Goal: Task Accomplishment & Management: Use online tool/utility

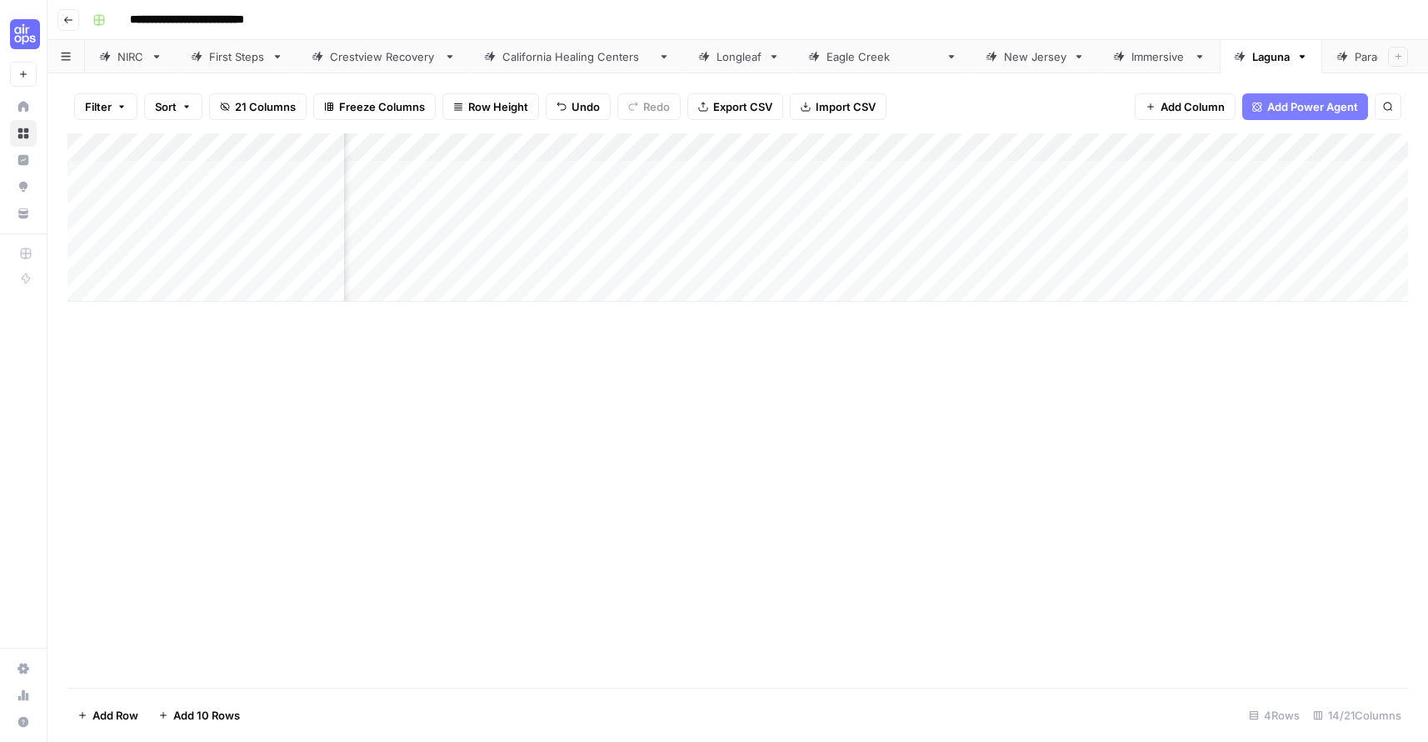
scroll to position [0, 557]
click at [861, 201] on div "Add Column" at bounding box center [738, 217] width 1341 height 168
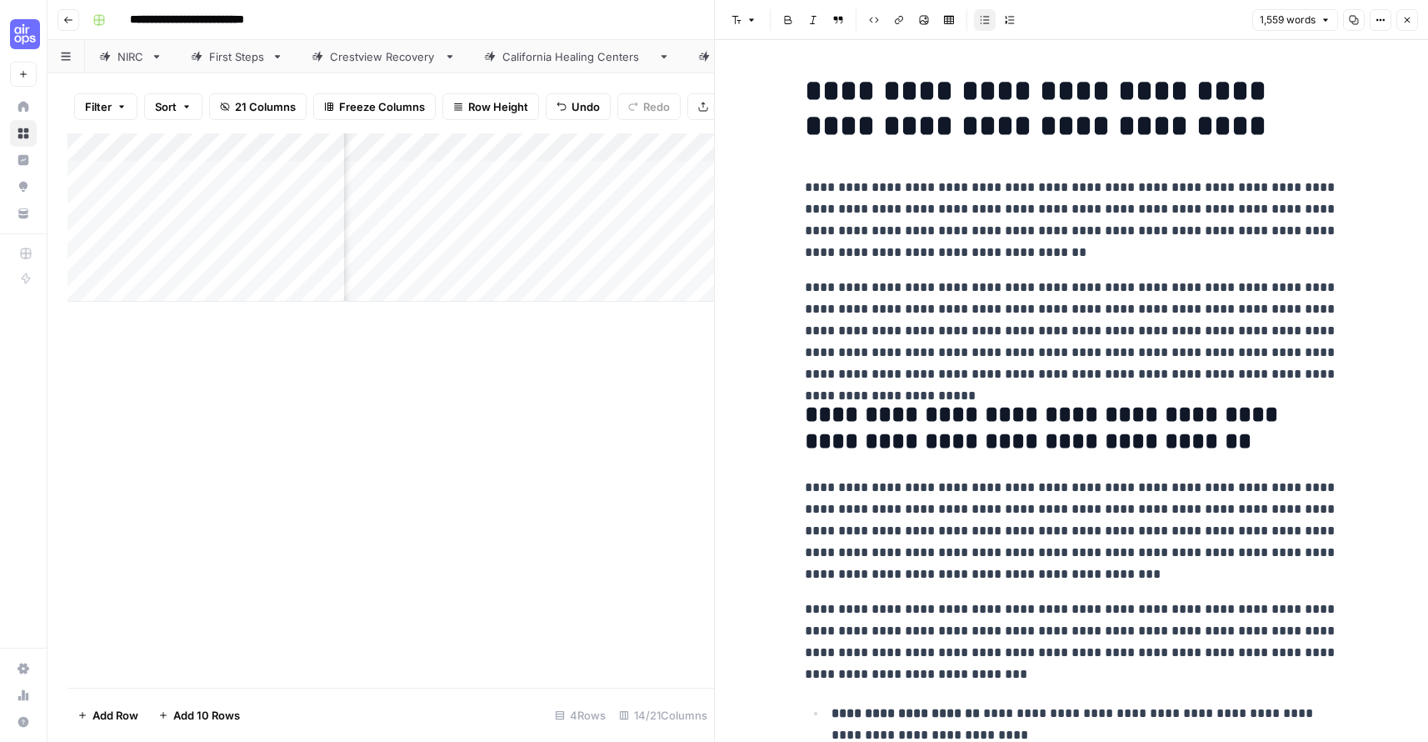
click at [1405, 19] on icon "button" at bounding box center [1408, 20] width 10 height 10
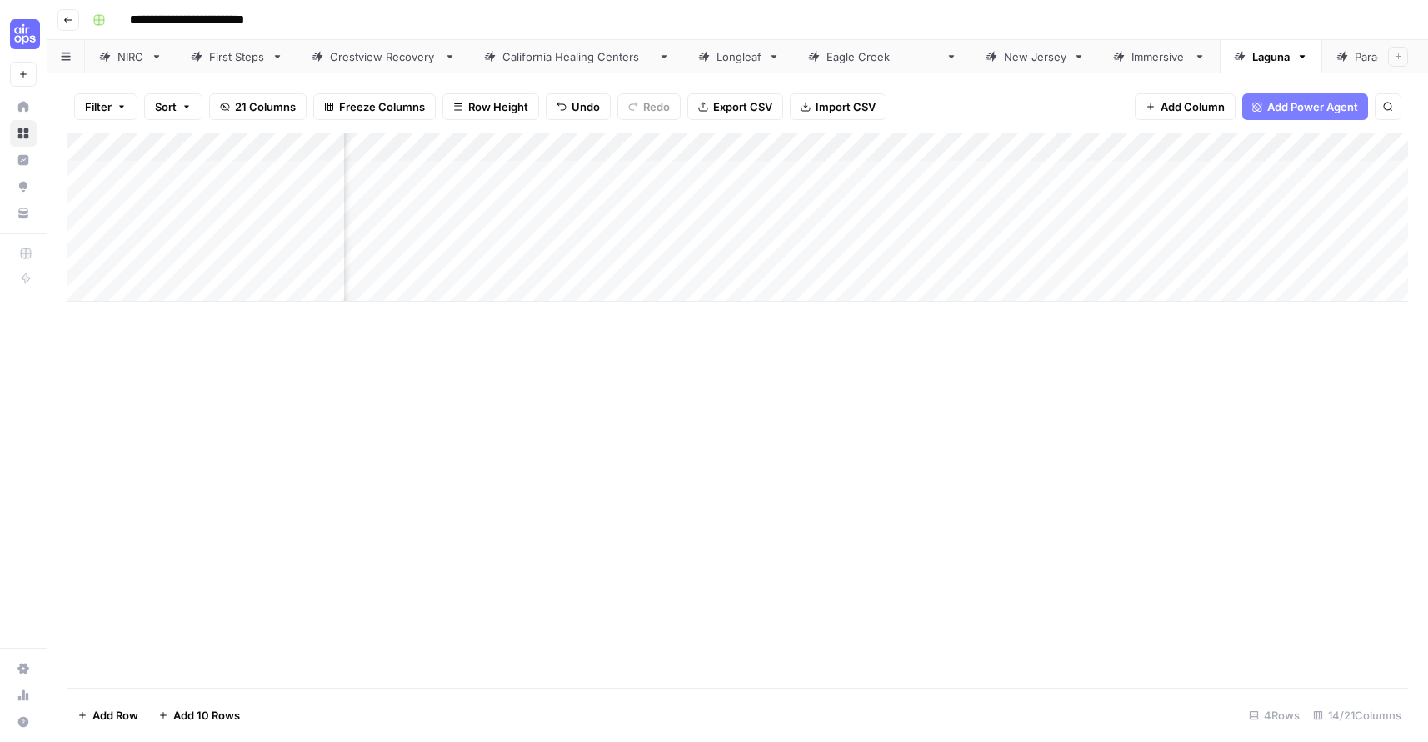
click at [978, 200] on div "Add Column" at bounding box center [738, 217] width 1341 height 168
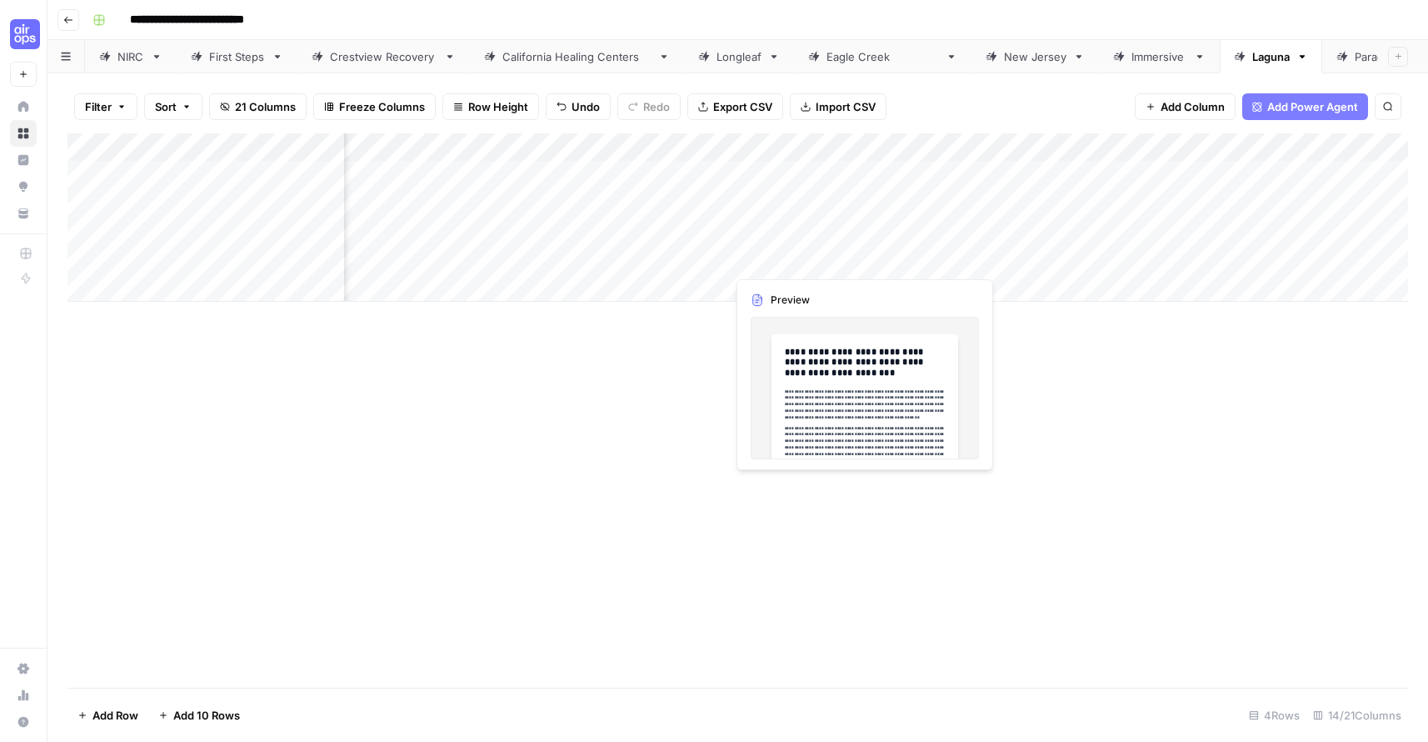
click at [858, 260] on div "Add Column" at bounding box center [738, 217] width 1341 height 168
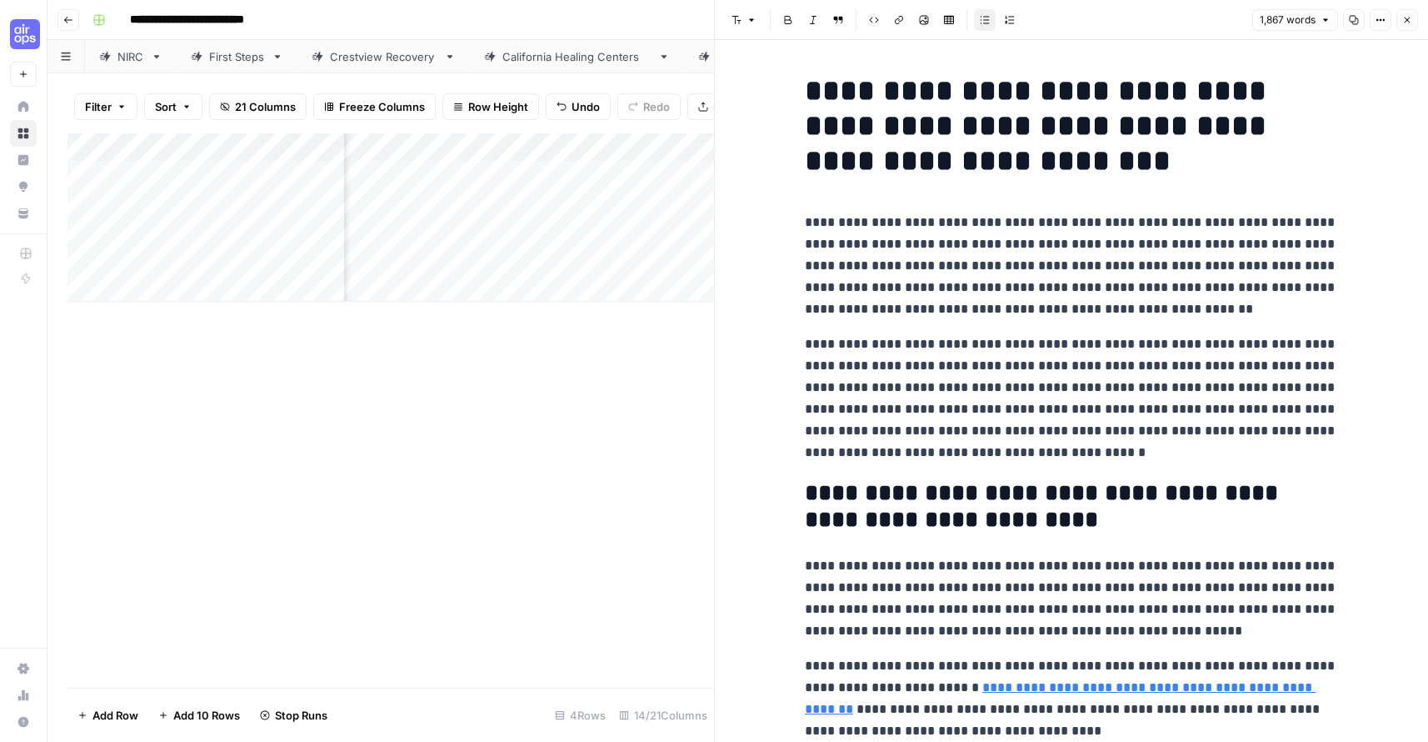
click at [1413, 22] on button "Close" at bounding box center [1408, 20] width 22 height 22
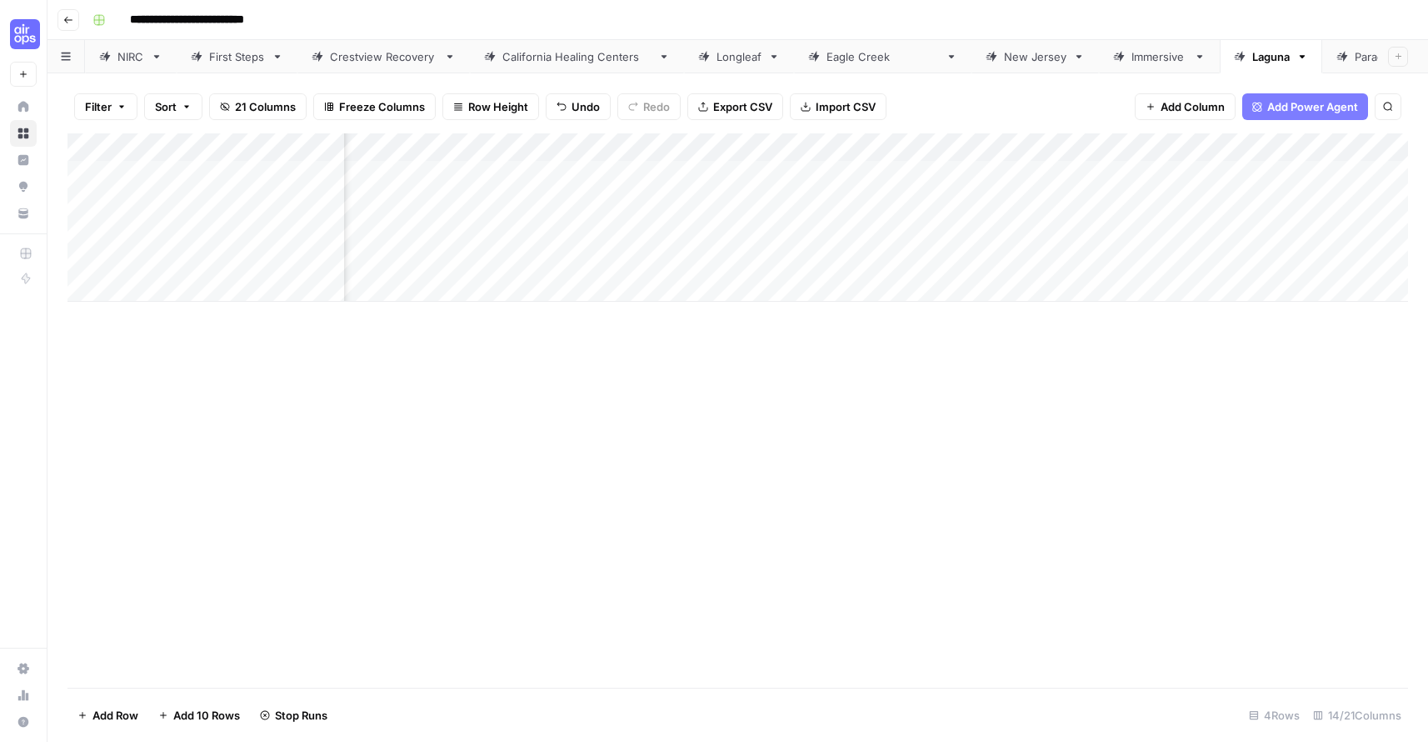
click at [962, 260] on div "Add Column" at bounding box center [738, 217] width 1341 height 168
click at [1334, 175] on div "Add Column" at bounding box center [738, 217] width 1341 height 168
click at [1299, 228] on div "Add Column" at bounding box center [738, 217] width 1341 height 168
